Goal: Information Seeking & Learning: Find specific fact

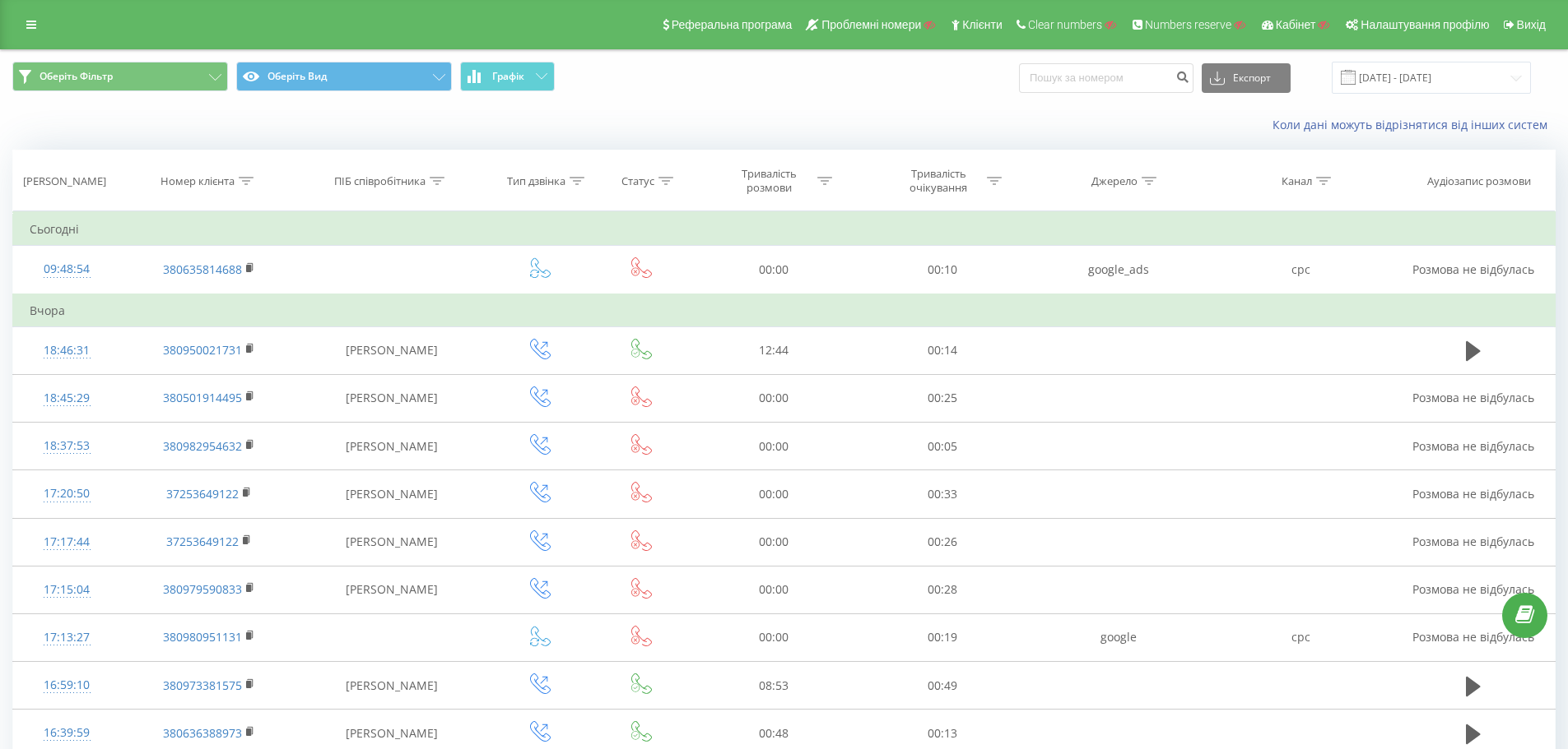
click at [259, 194] on th "Номер клієнта" at bounding box center [209, 181] width 176 height 61
click at [241, 182] on icon at bounding box center [246, 181] width 15 height 8
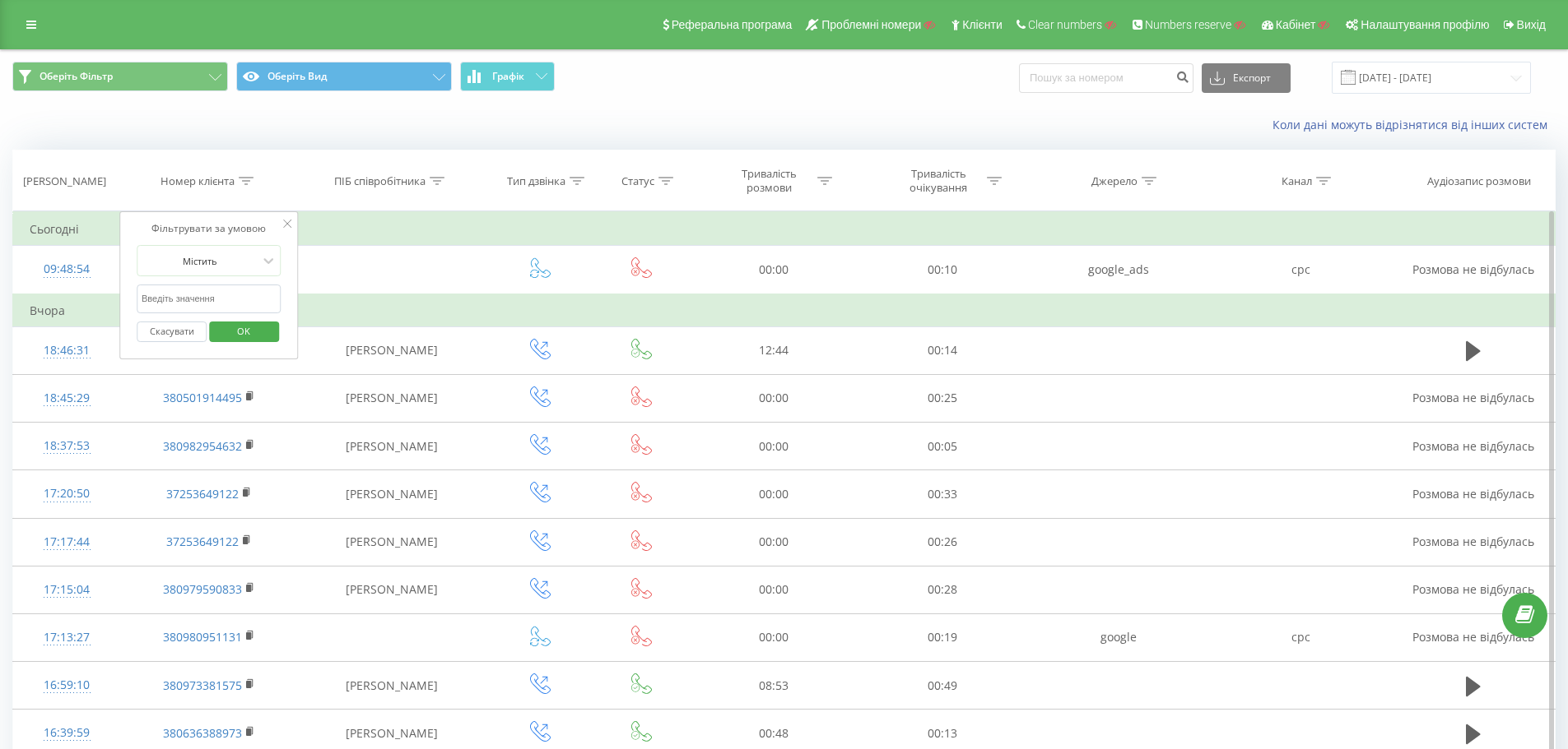
click at [216, 302] on input "text" at bounding box center [208, 300] width 144 height 29
paste input "12815412261"
click at [259, 330] on span "OK" at bounding box center [243, 331] width 46 height 25
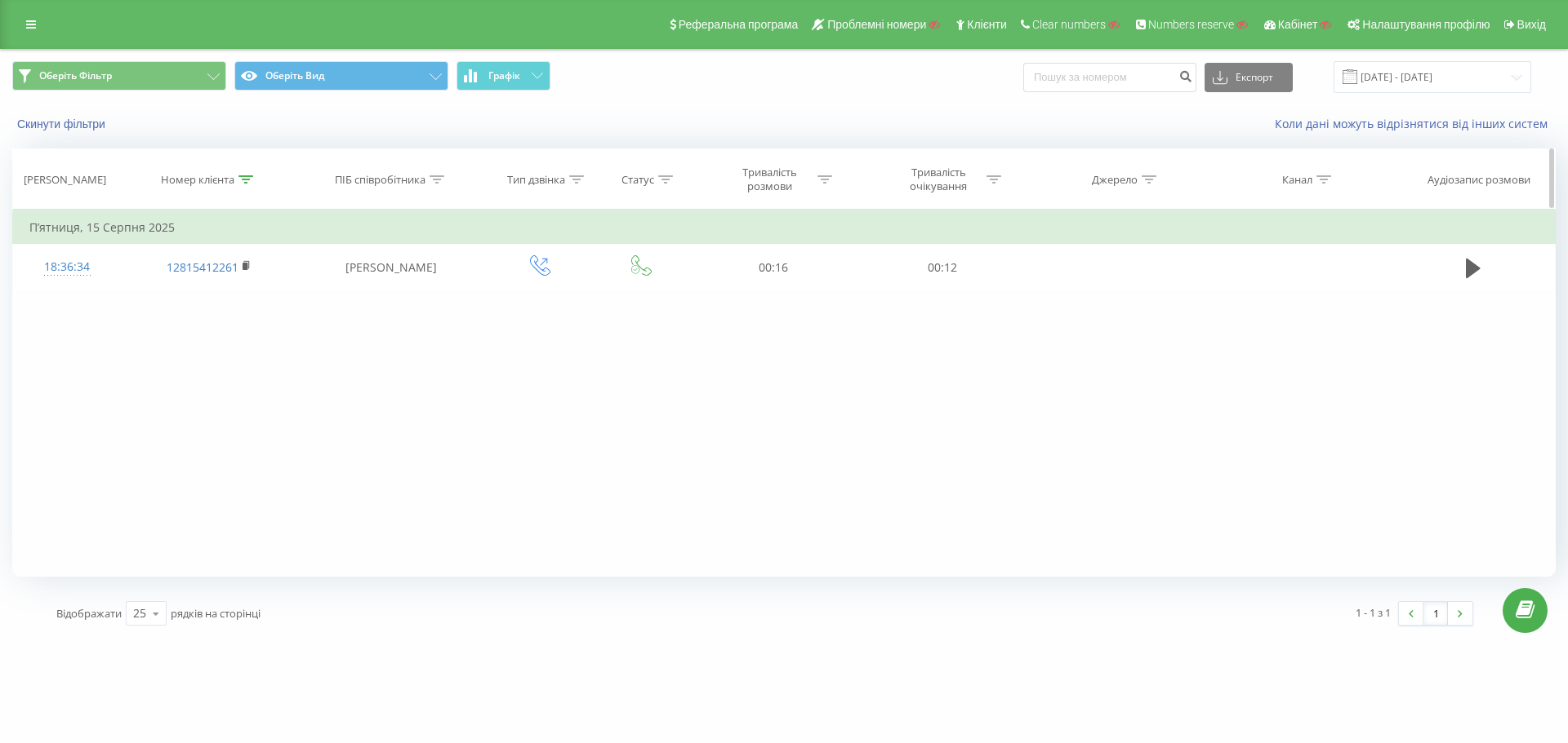
click at [248, 177] on icon at bounding box center [246, 179] width 14 height 8
drag, startPoint x: 231, startPoint y: 300, endPoint x: 234, endPoint y: 308, distance: 8.5
click at [231, 300] on input "12815412261" at bounding box center [208, 297] width 143 height 29
paste input "380500215653"
type input "380500215653"
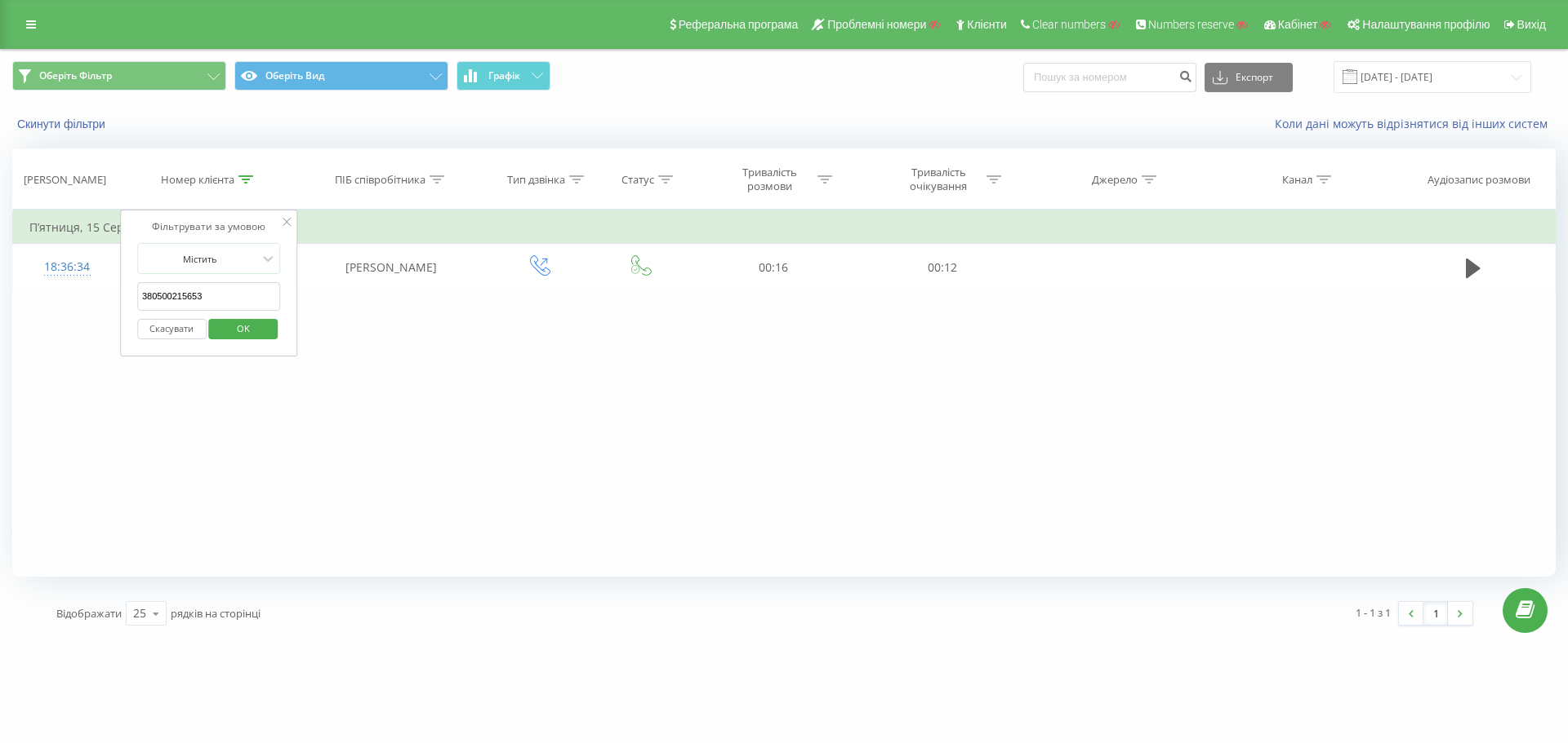
click at [244, 331] on span "OK" at bounding box center [243, 329] width 46 height 25
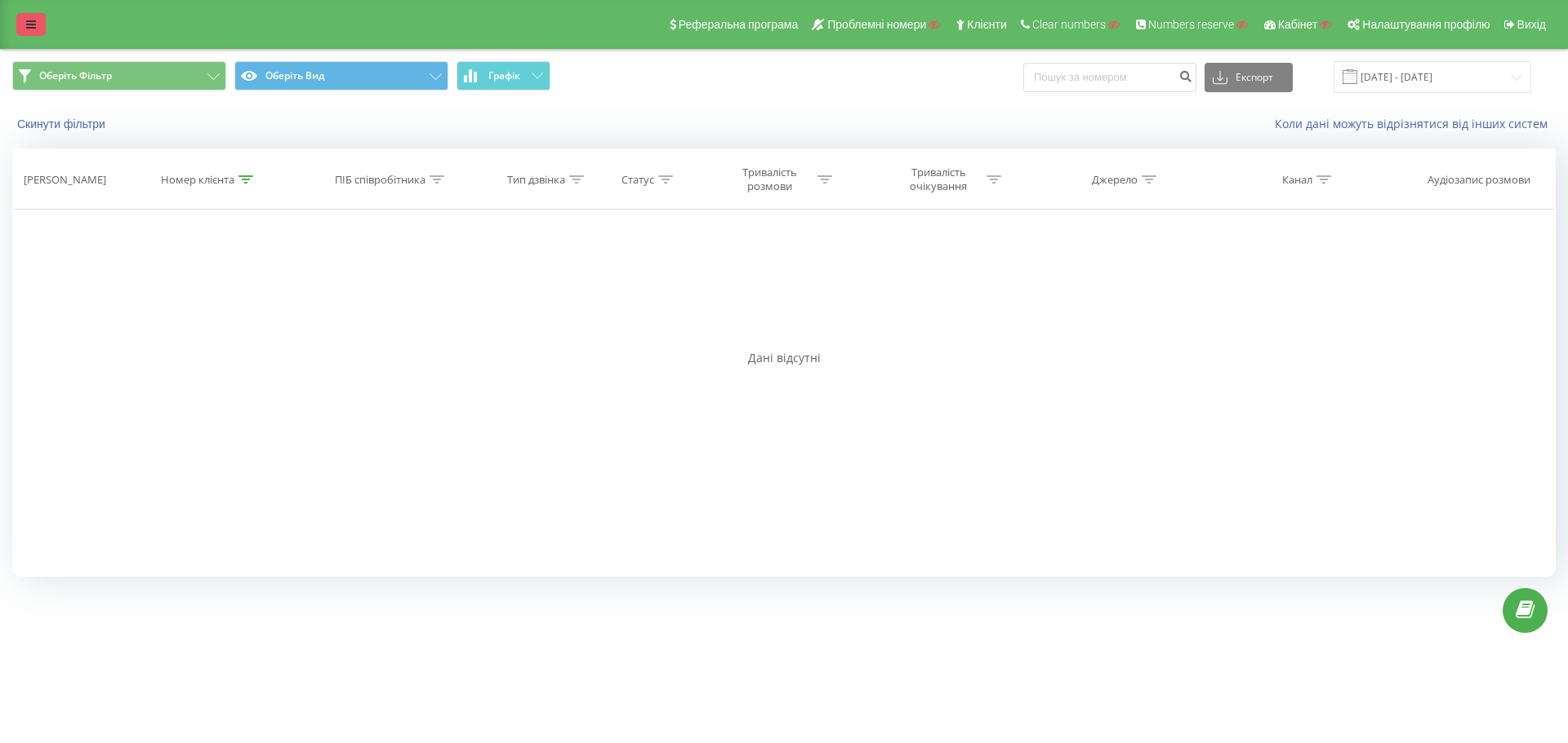
click at [36, 33] on link at bounding box center [31, 23] width 30 height 23
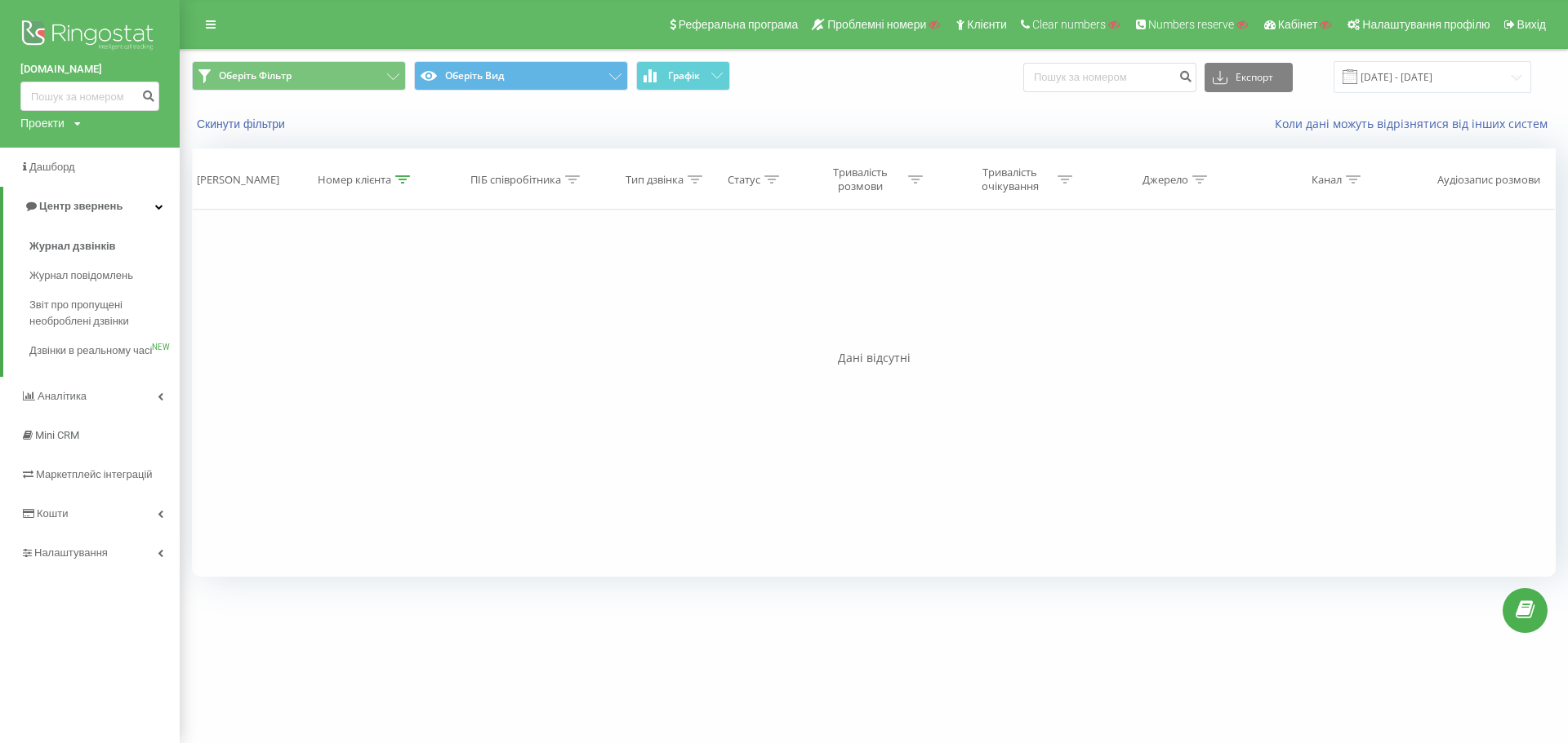
click at [48, 116] on div "Проекти" at bounding box center [42, 123] width 44 height 16
click at [74, 155] on input "text" at bounding box center [66, 148] width 82 height 23
paste input "[DOMAIN_NAME]"
type input "[DOMAIN_NAME]"
click at [128, 147] on link "Пошук" at bounding box center [131, 148] width 48 height 23
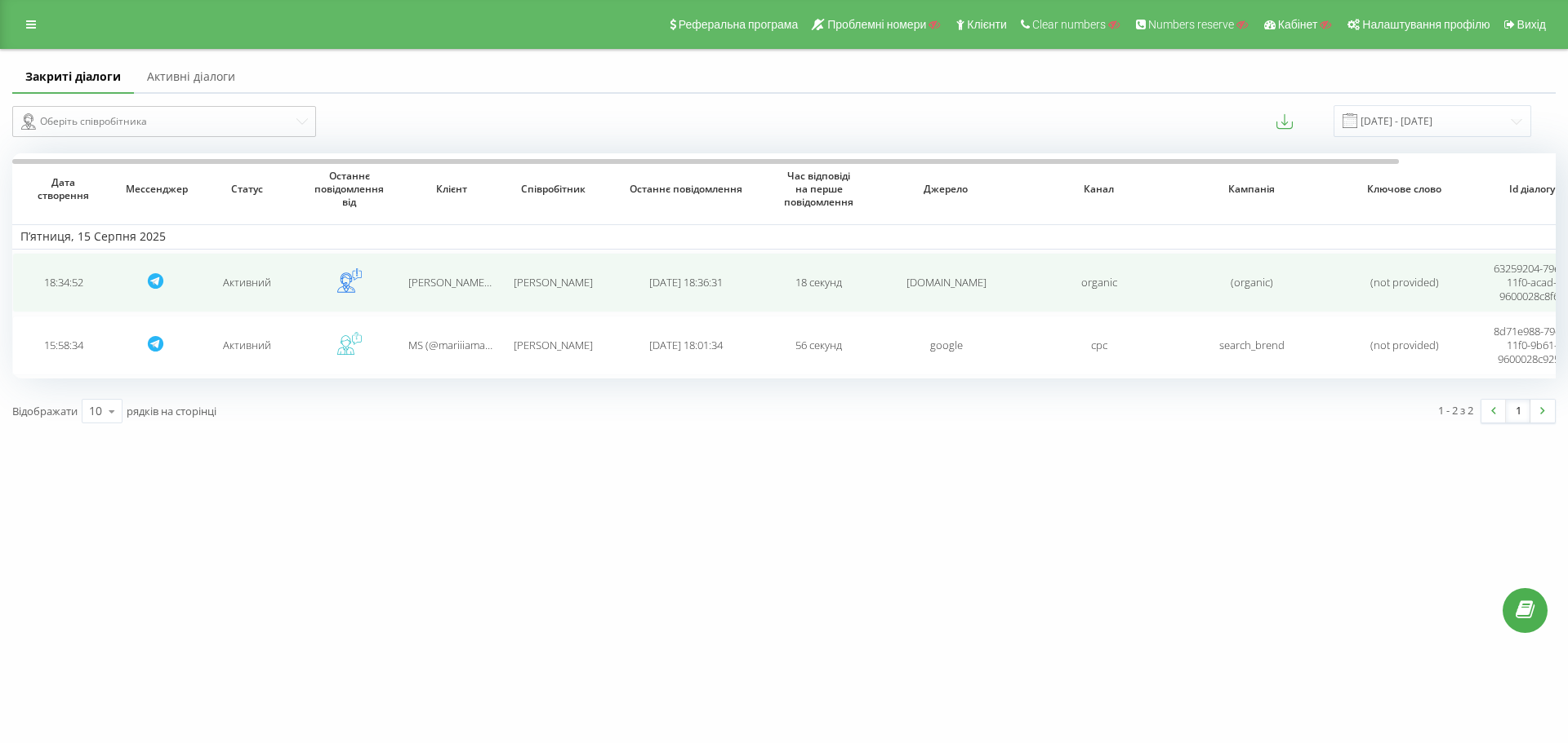
click at [324, 279] on td at bounding box center [349, 283] width 102 height 59
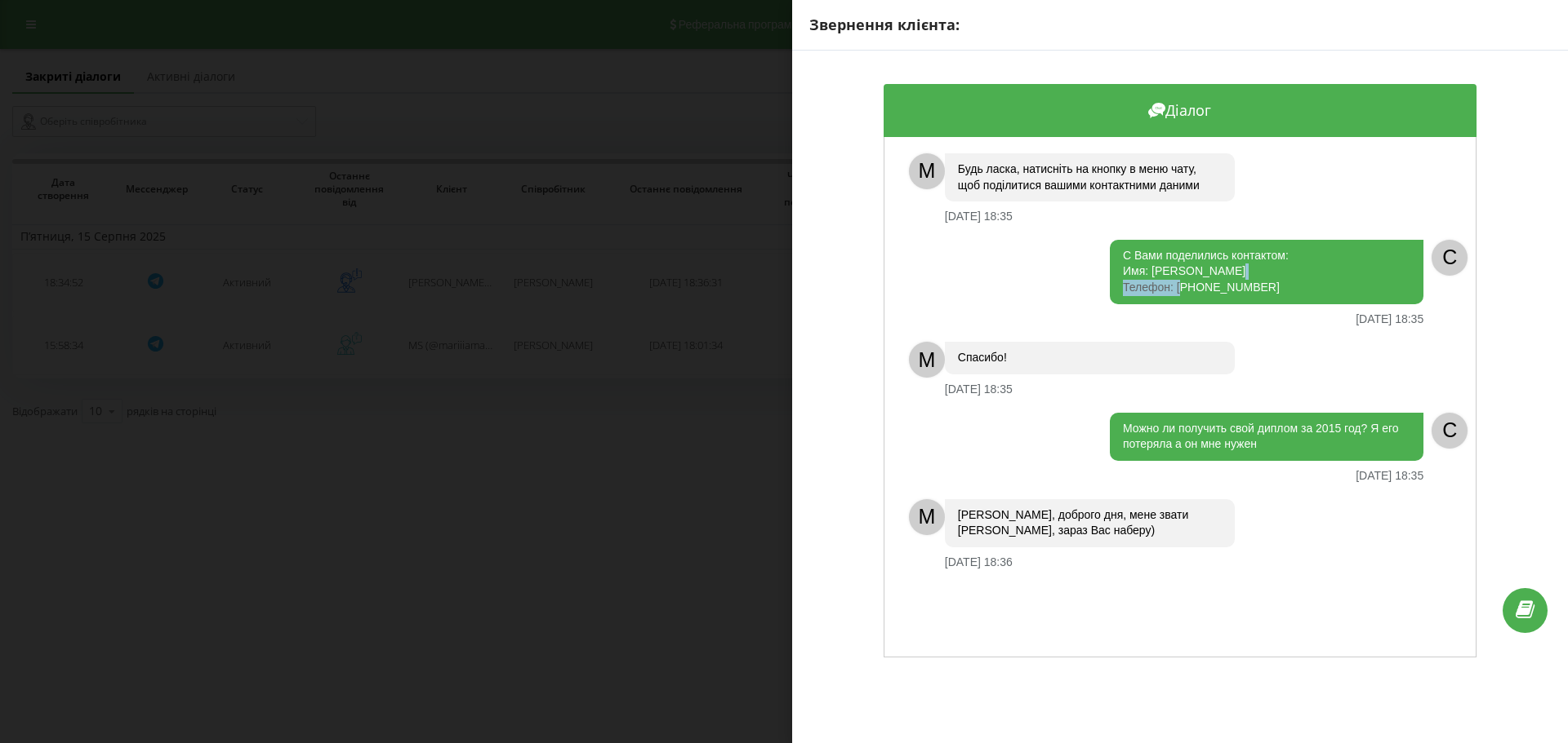
drag, startPoint x: 1236, startPoint y: 288, endPoint x: 1172, endPoint y: 290, distance: 64.0
click at [1172, 290] on div "С Вами поделились контактом: Имя: [PERSON_NAME] Телефон: [PHONE_NUMBER]" at bounding box center [1266, 272] width 314 height 65
copy div "12815412261"
click at [619, 320] on div "Звернення клієнта: Діалог M Будь ласка, натисніть на кнопку в меню чату, щоб по…" at bounding box center [784, 371] width 1568 height 743
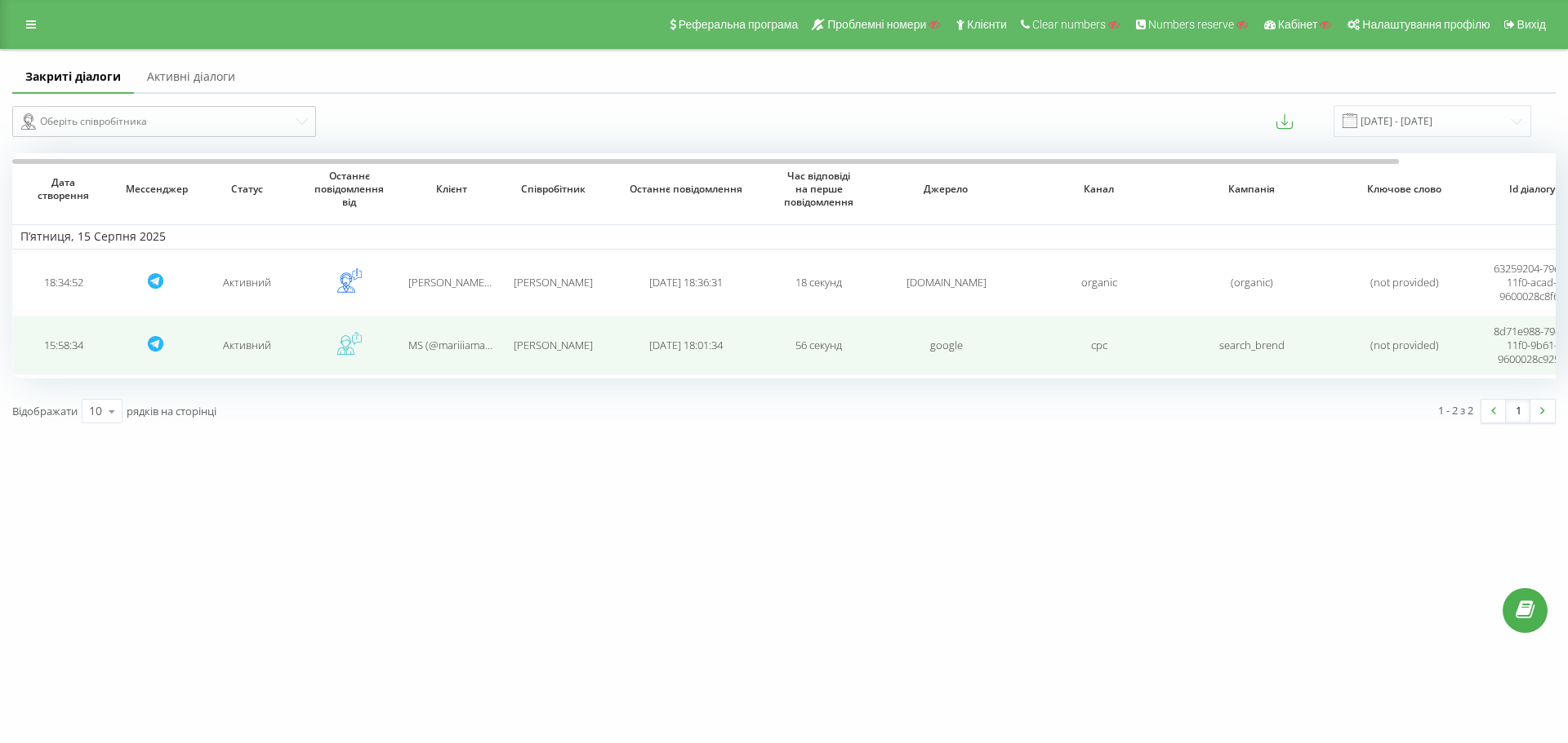
click at [423, 326] on td "MS (@mariiiamariia)" at bounding box center [451, 346] width 102 height 59
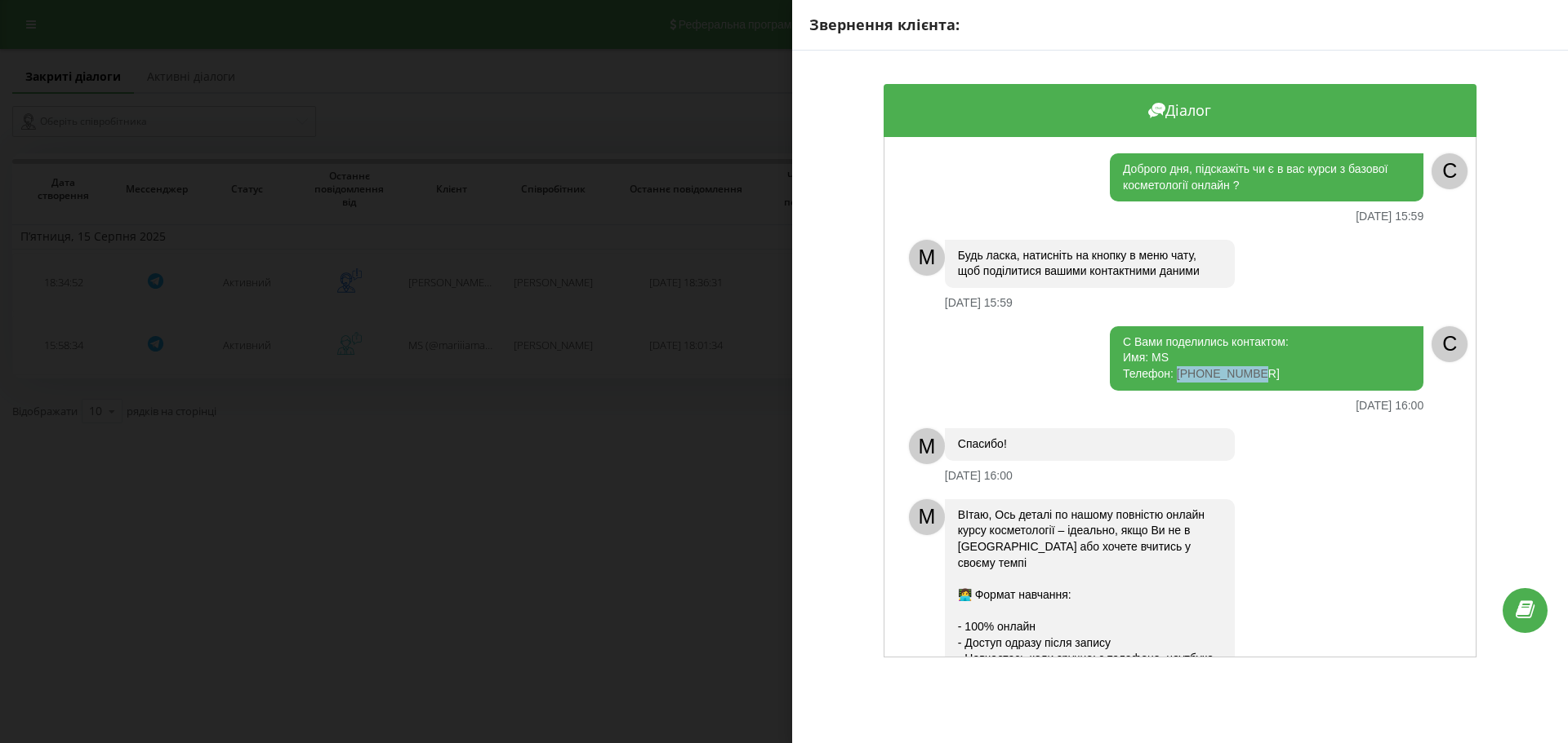
drag, startPoint x: 1225, startPoint y: 374, endPoint x: 1172, endPoint y: 376, distance: 53.0
click at [1172, 376] on div "С Вами поделились контактом: Имя: MS Телефон: 380500215653" at bounding box center [1266, 358] width 314 height 65
copy div "380500215653"
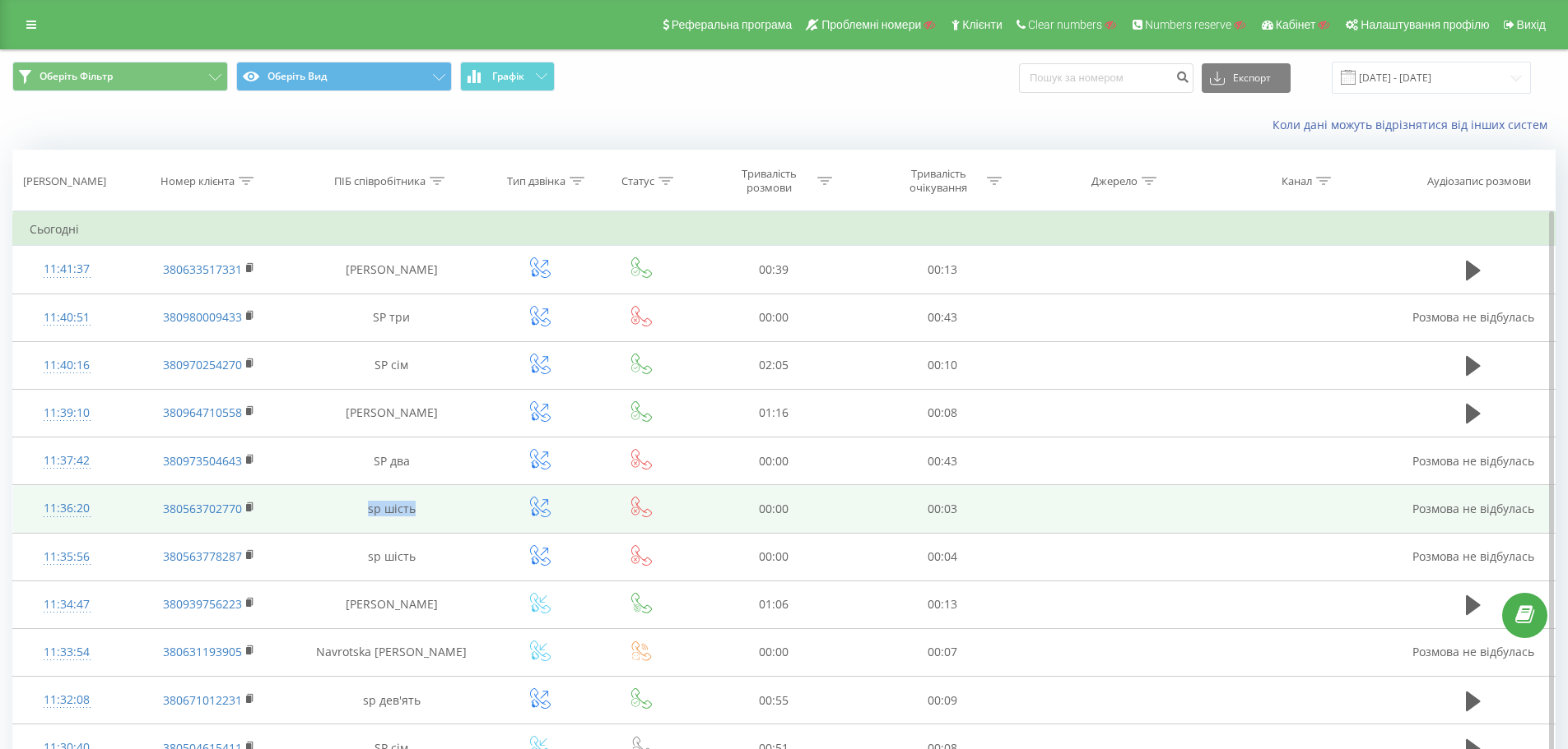
drag, startPoint x: 408, startPoint y: 512, endPoint x: 349, endPoint y: 520, distance: 59.5
click at [349, 520] on td "sp шість" at bounding box center [392, 509] width 189 height 48
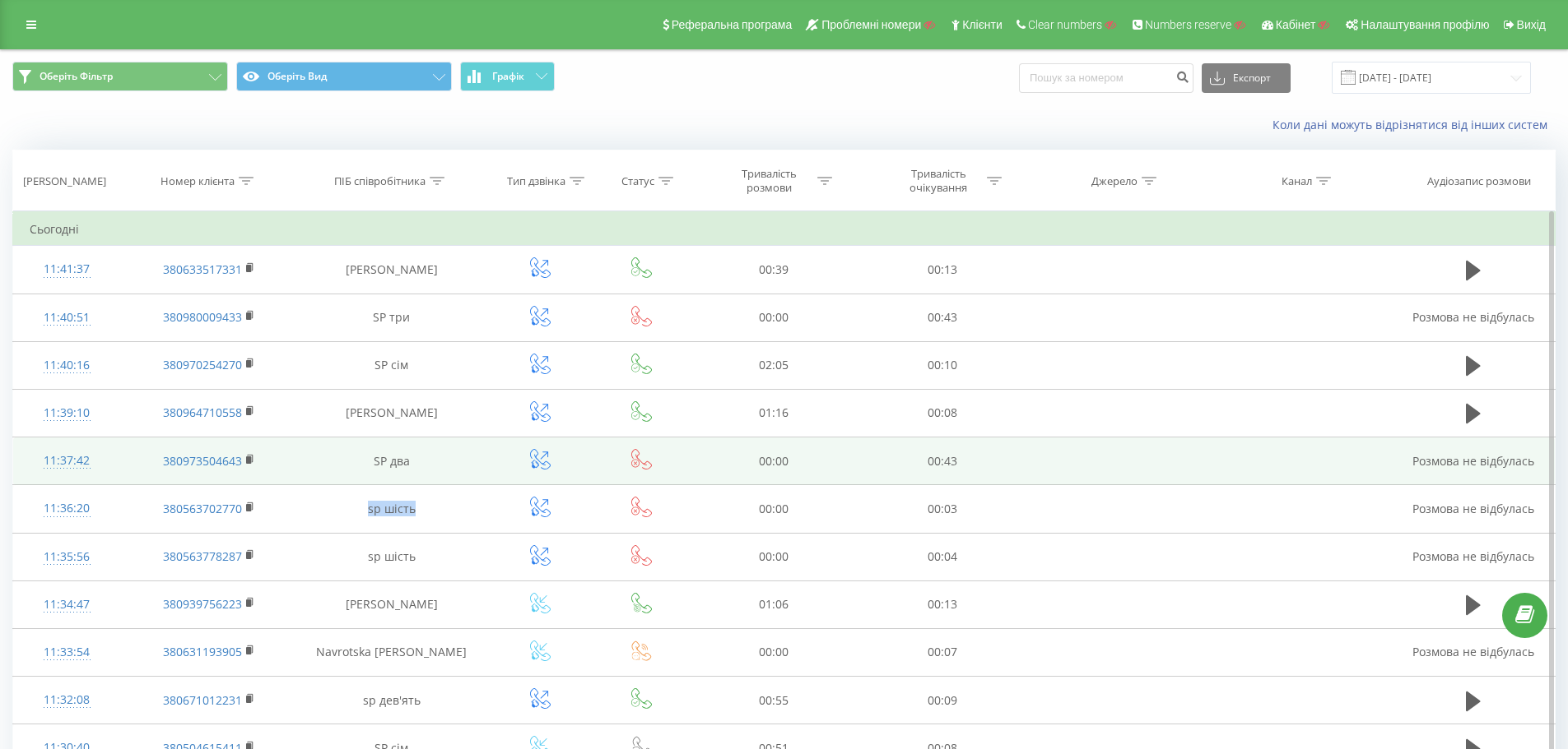
copy td "sp шість"
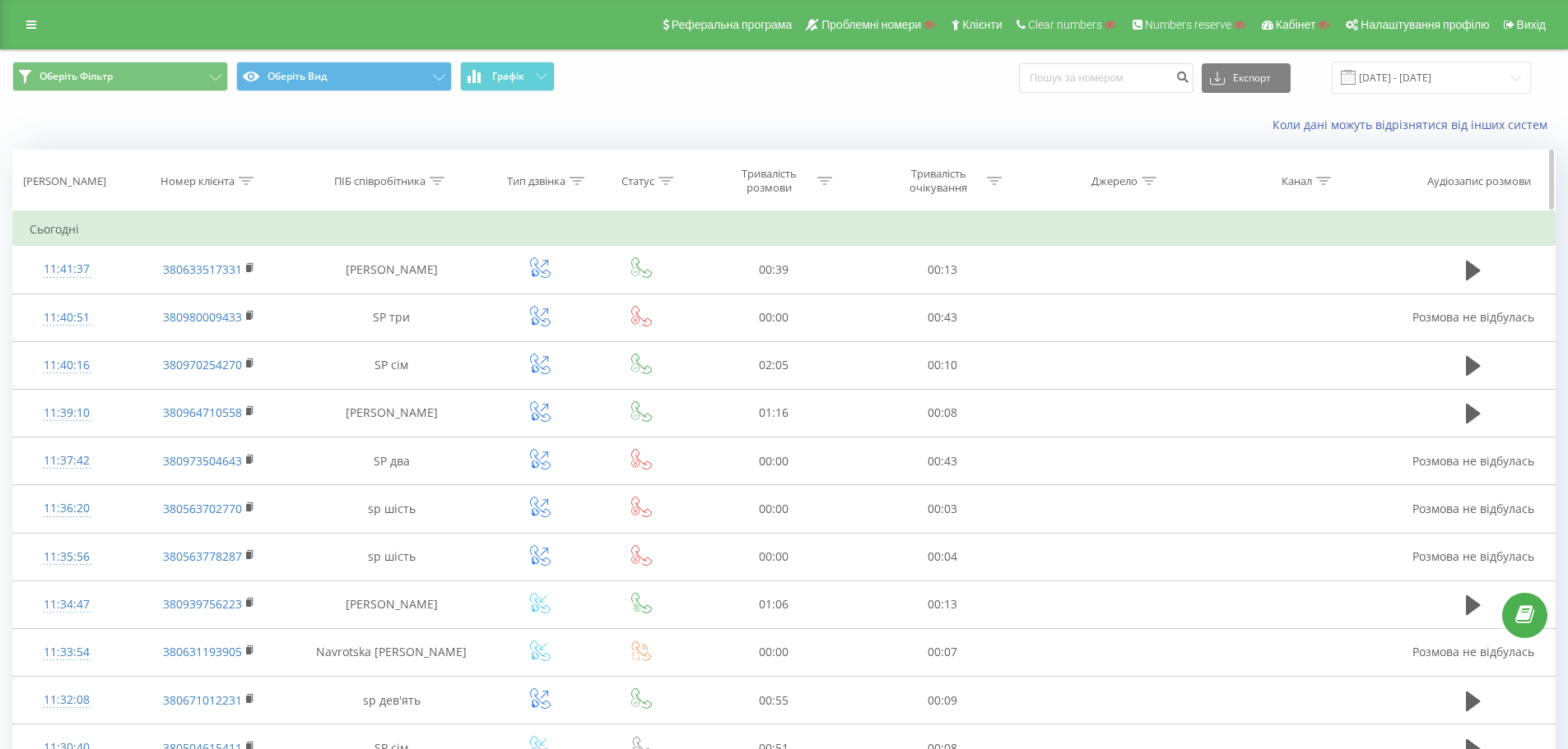
click at [433, 181] on icon at bounding box center [437, 181] width 15 height 8
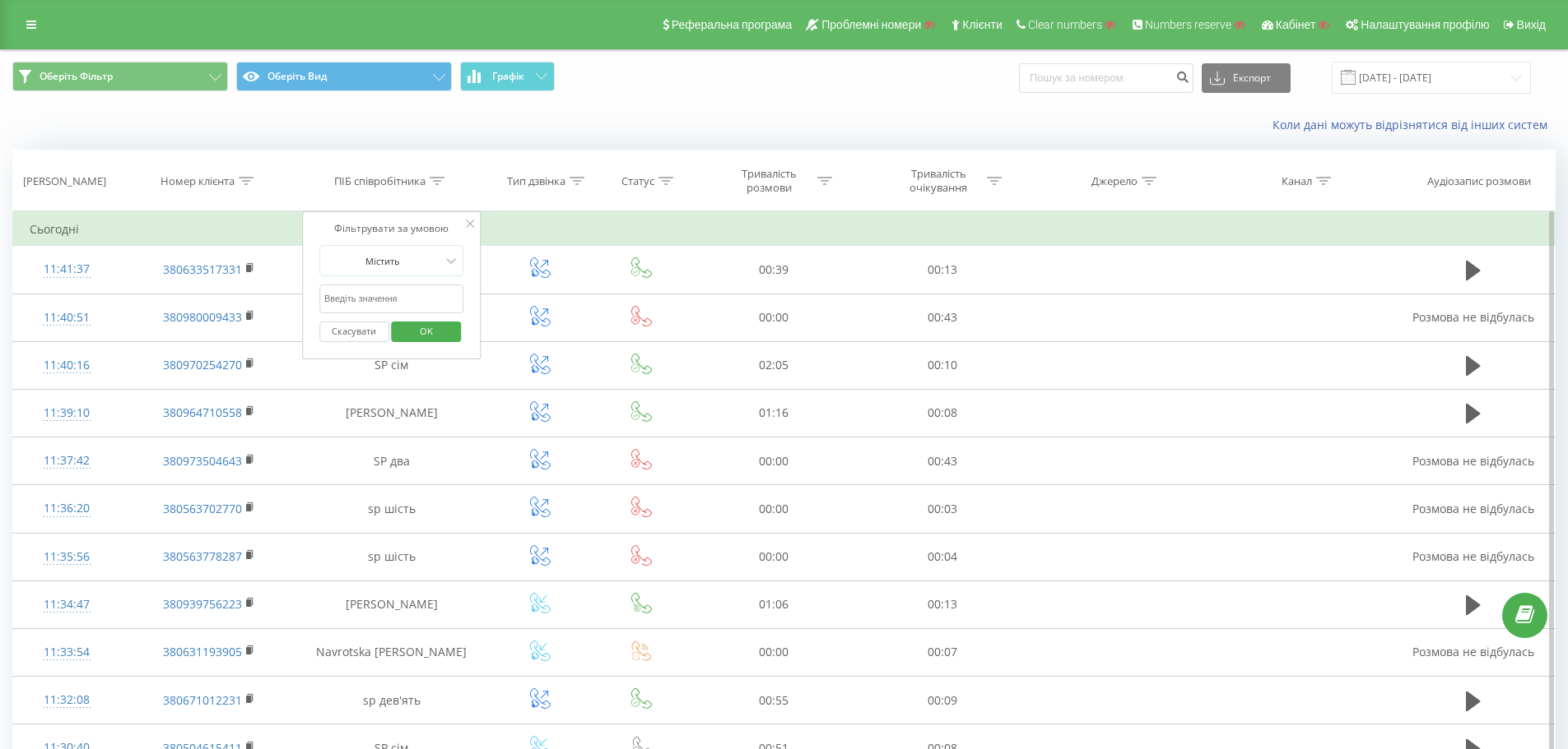
drag, startPoint x: 384, startPoint y: 293, endPoint x: 399, endPoint y: 313, distance: 25.0
click at [384, 294] on input "text" at bounding box center [392, 300] width 144 height 29
paste input "sp шість"
type input "sp шість"
click at [420, 329] on span "OK" at bounding box center [426, 331] width 46 height 25
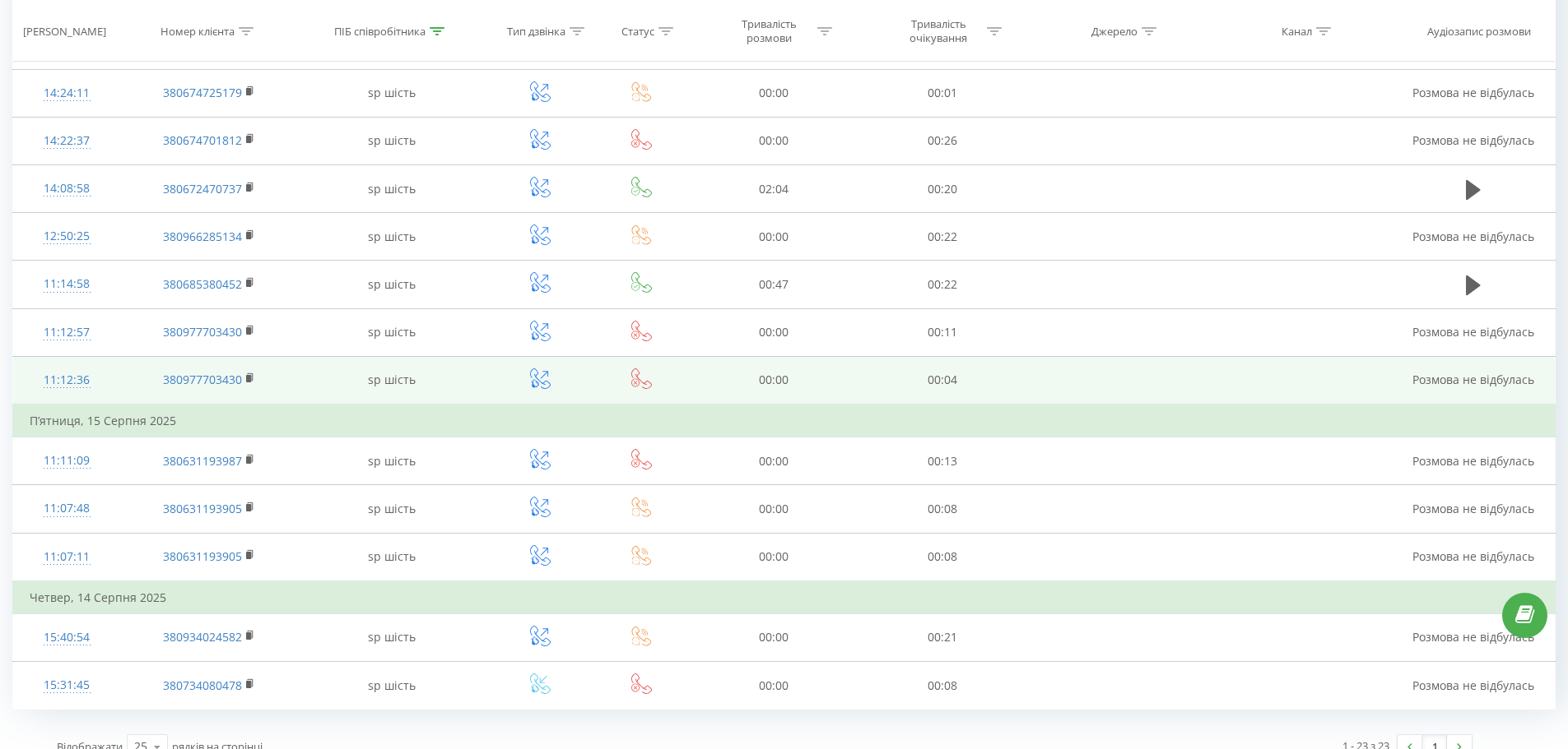
scroll to position [758, 0]
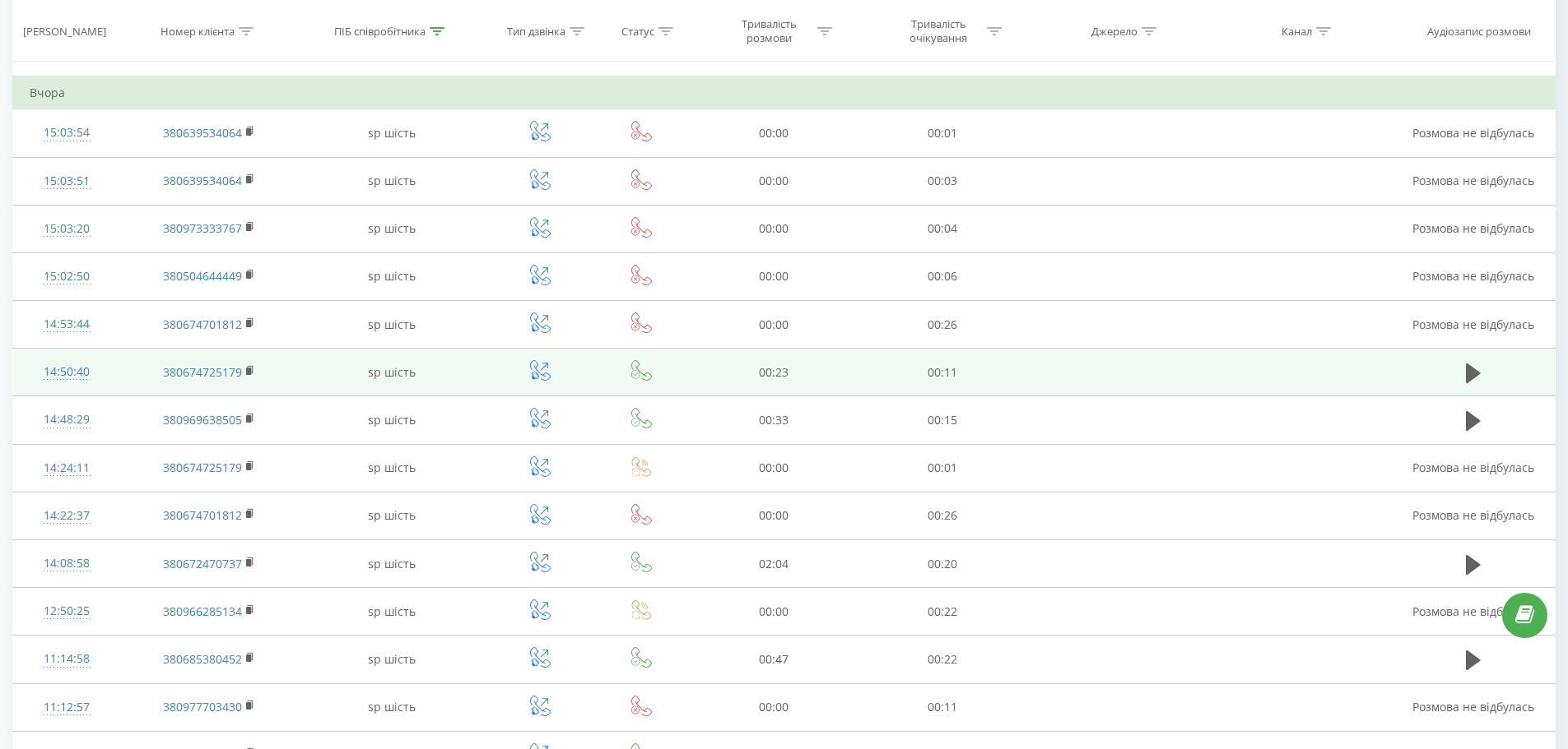
drag, startPoint x: 461, startPoint y: 288, endPoint x: 417, endPoint y: 160, distance: 135.4
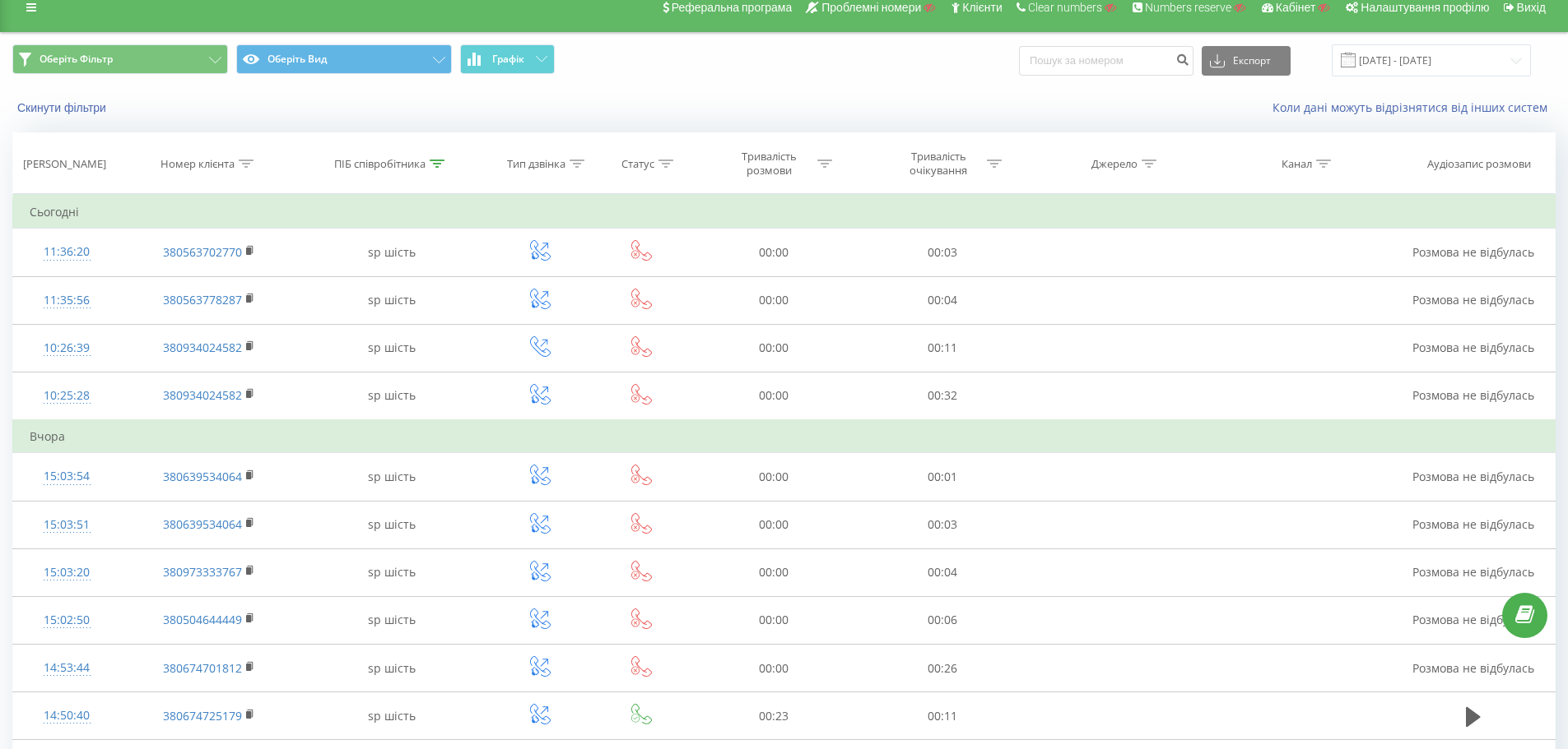
scroll to position [0, 0]
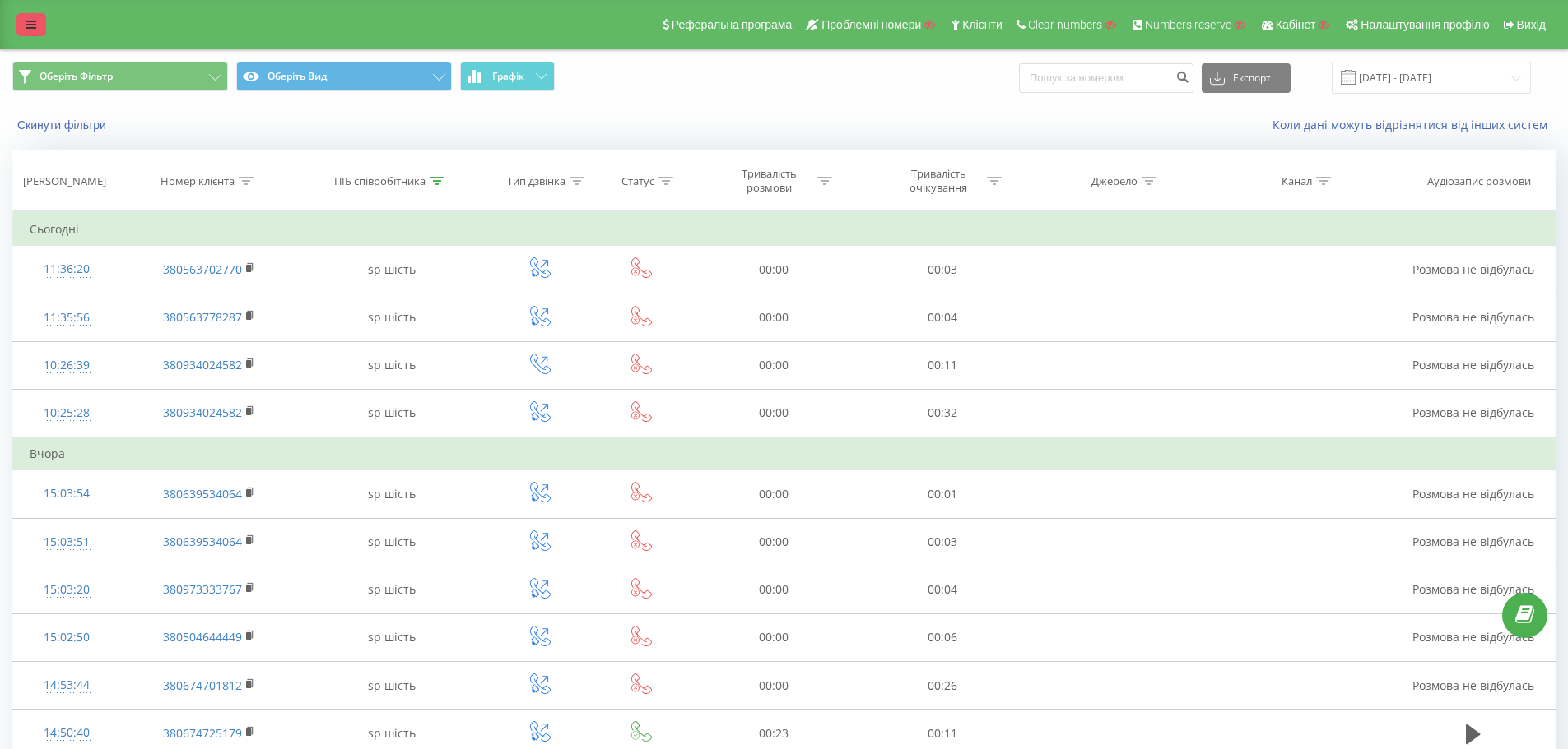
click at [38, 22] on link at bounding box center [31, 24] width 30 height 23
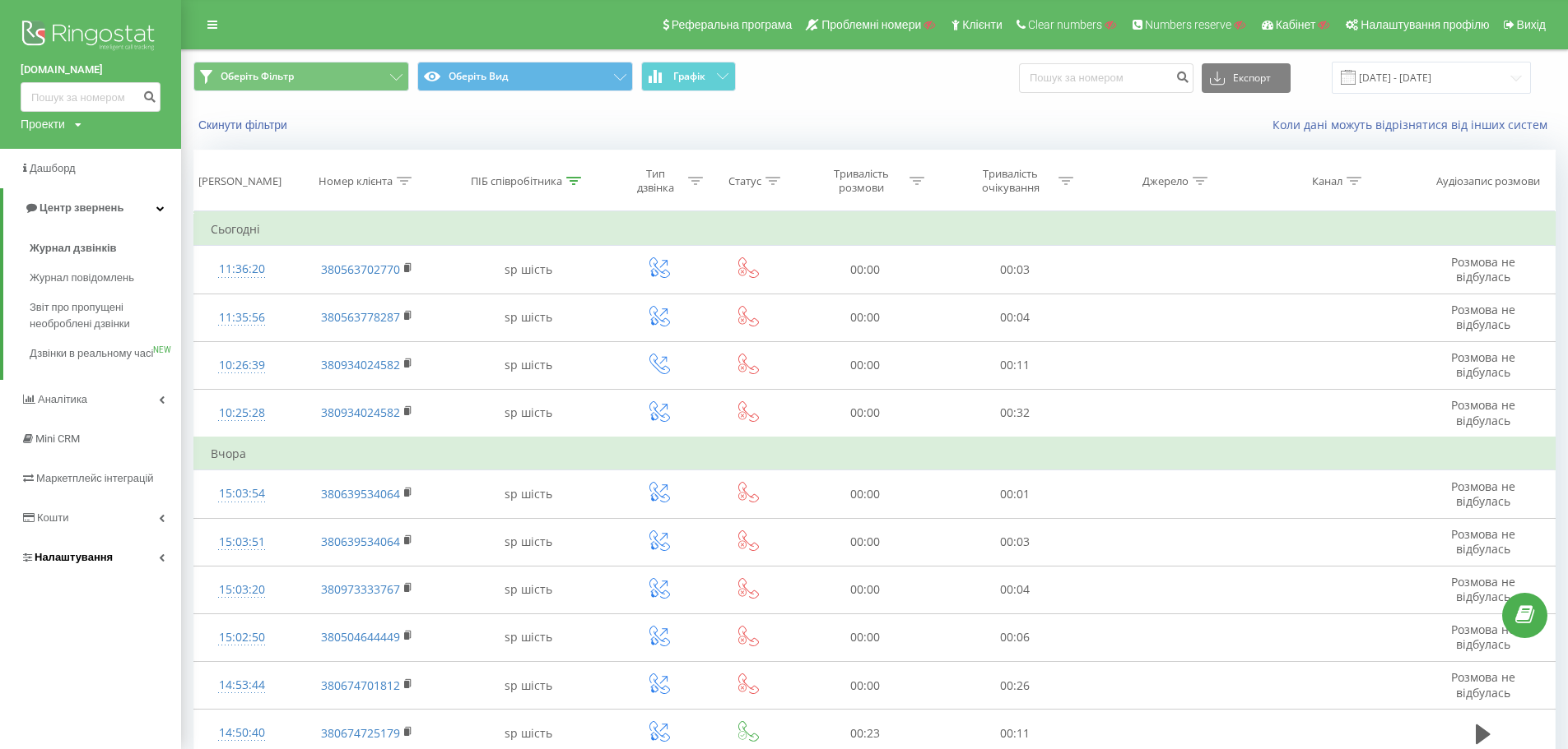
click at [113, 565] on link "Налаштування" at bounding box center [90, 557] width 181 height 39
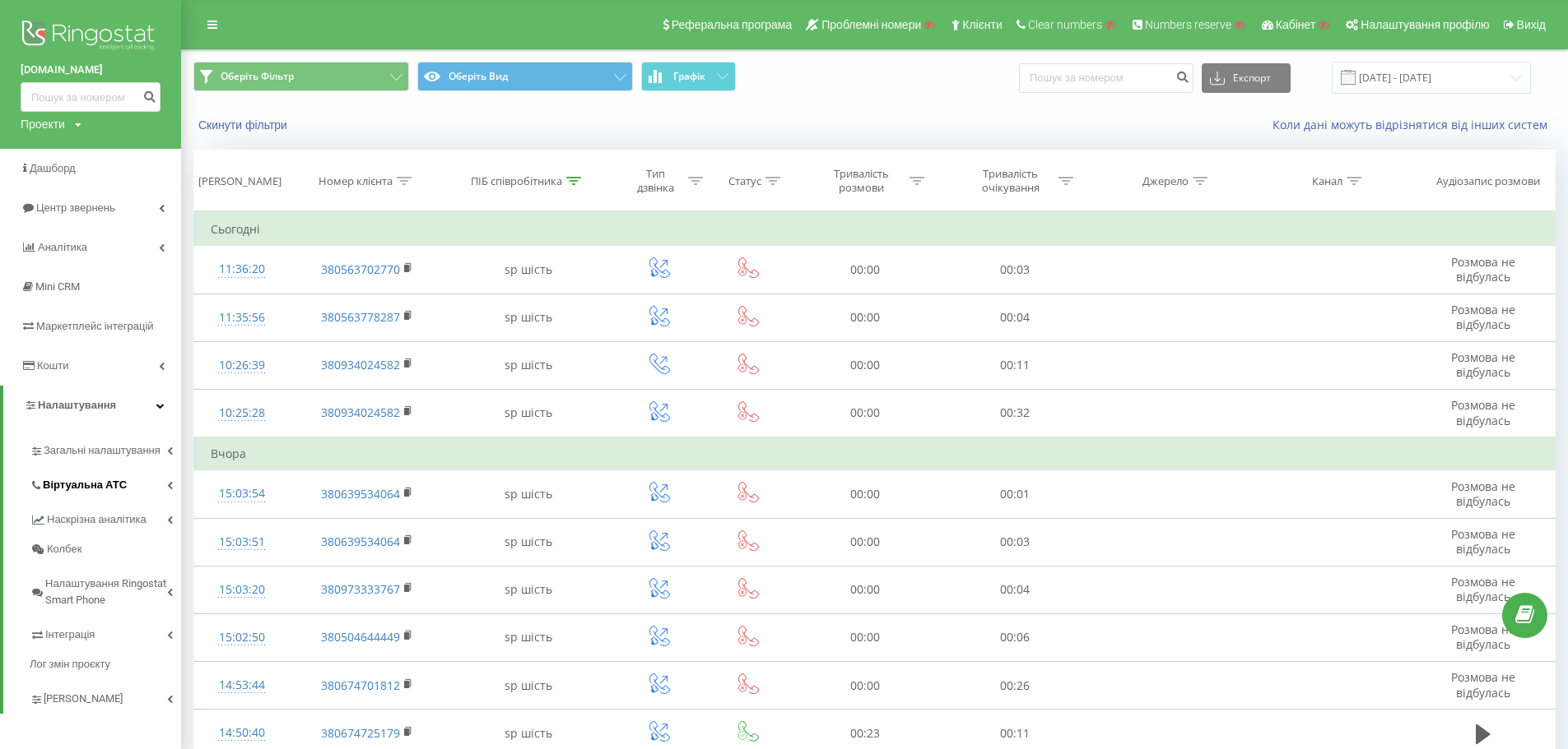
click at [135, 483] on link "Віртуальна АТС" at bounding box center [105, 483] width 152 height 34
